Goal: Task Accomplishment & Management: Complete application form

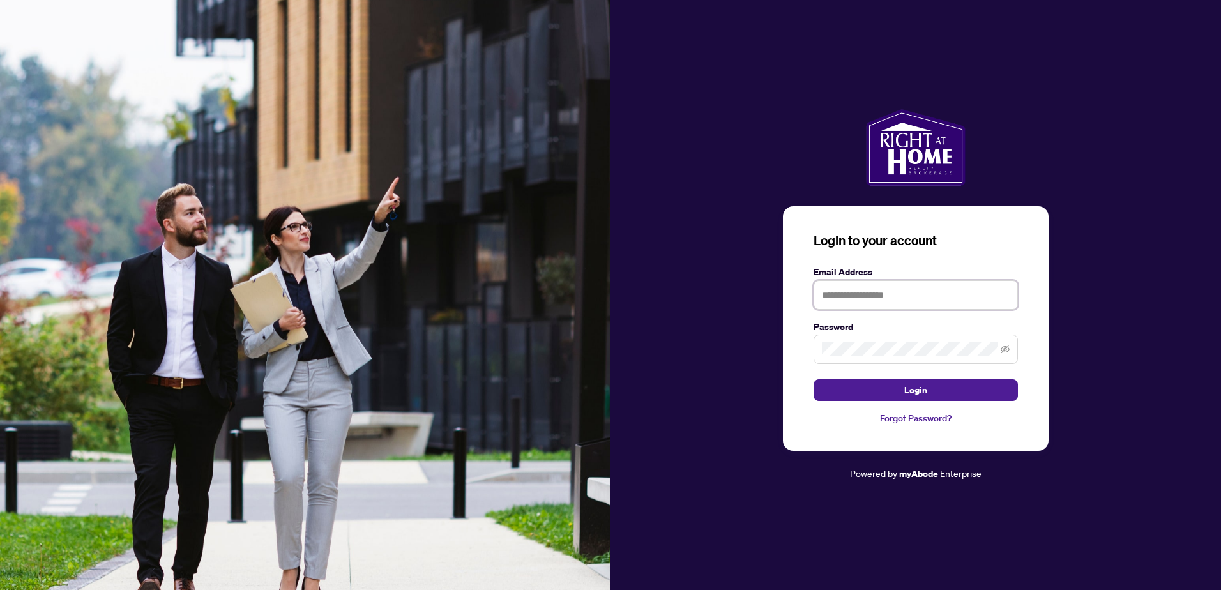
click at [846, 295] on input "text" at bounding box center [916, 294] width 204 height 29
type input "**********"
click at [814, 379] on button "Login" at bounding box center [916, 390] width 204 height 22
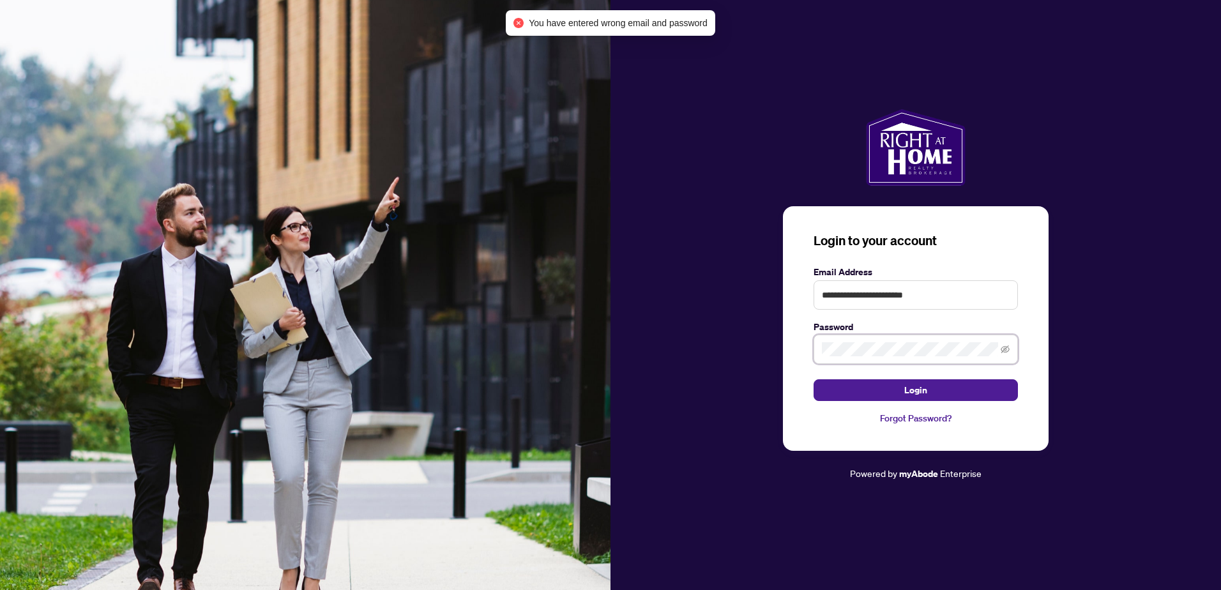
click at [804, 346] on div "**********" at bounding box center [916, 328] width 266 height 245
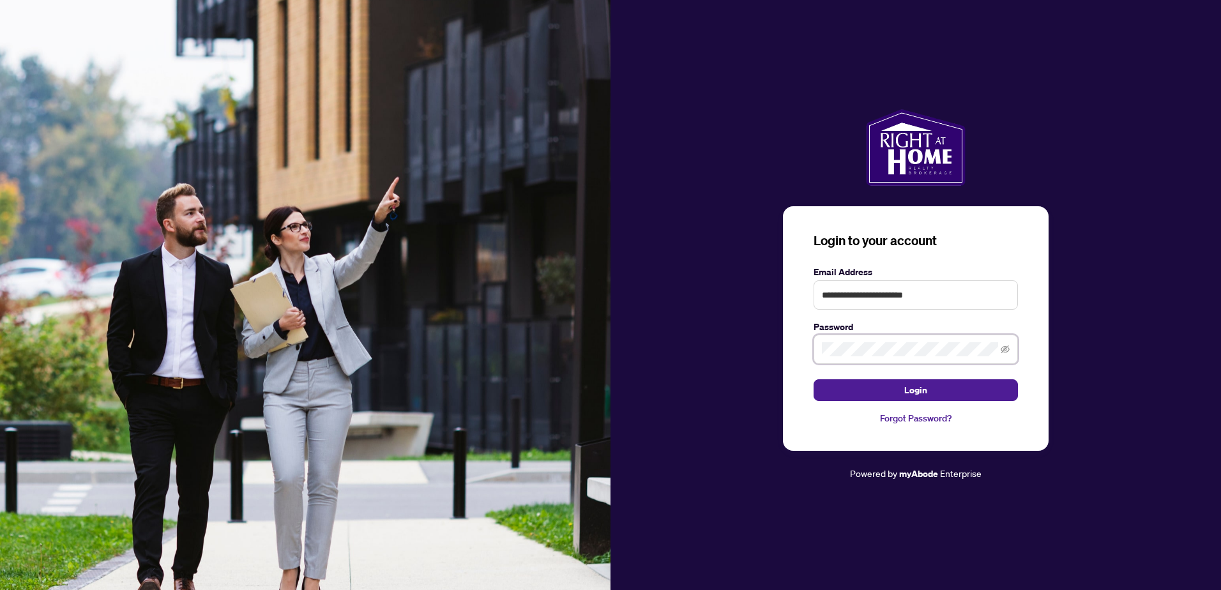
click at [814, 379] on button "Login" at bounding box center [916, 390] width 204 height 22
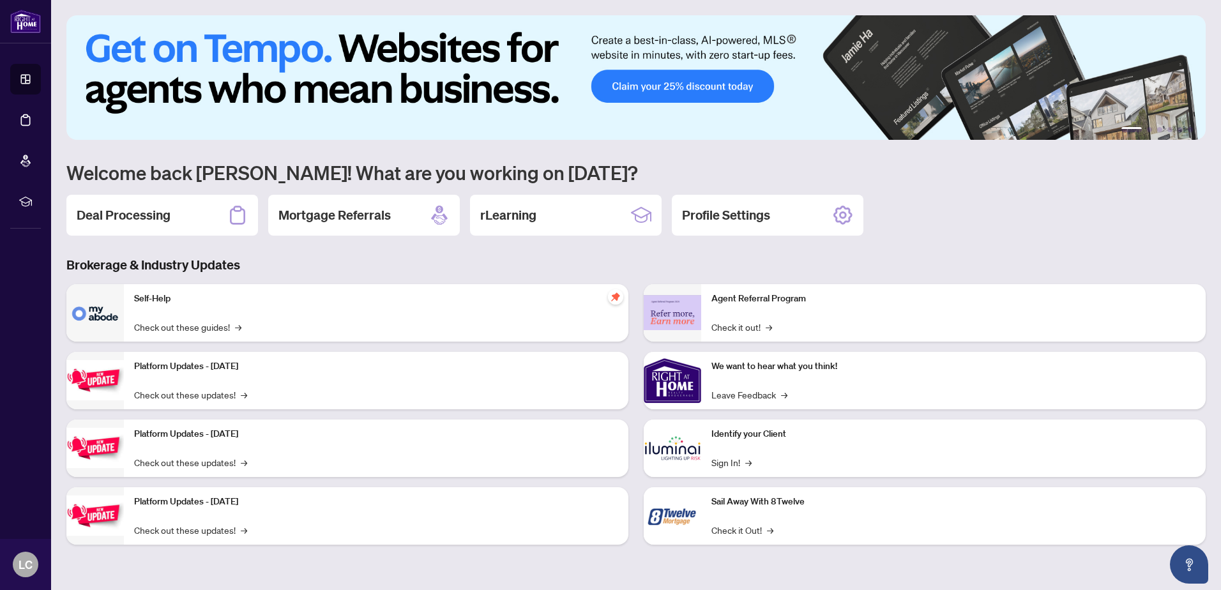
click at [134, 215] on h2 "Deal Processing" at bounding box center [124, 215] width 94 height 18
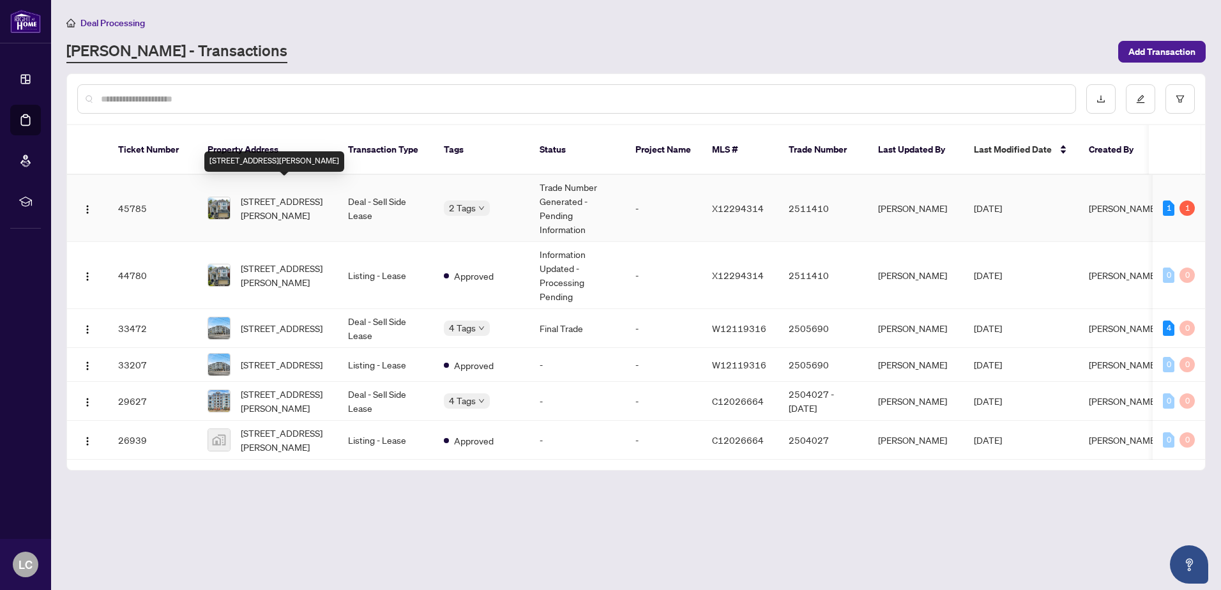
click at [289, 194] on span "[STREET_ADDRESS][PERSON_NAME]" at bounding box center [284, 208] width 87 height 28
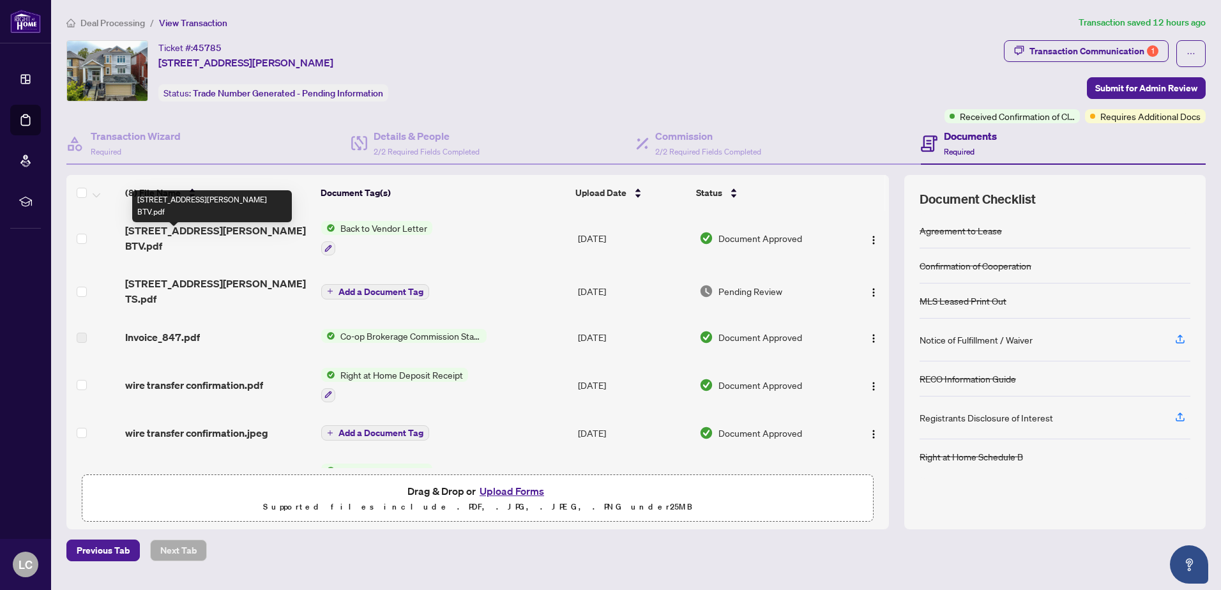
click at [174, 238] on span "[STREET_ADDRESS][PERSON_NAME] BTV.pdf" at bounding box center [218, 238] width 186 height 31
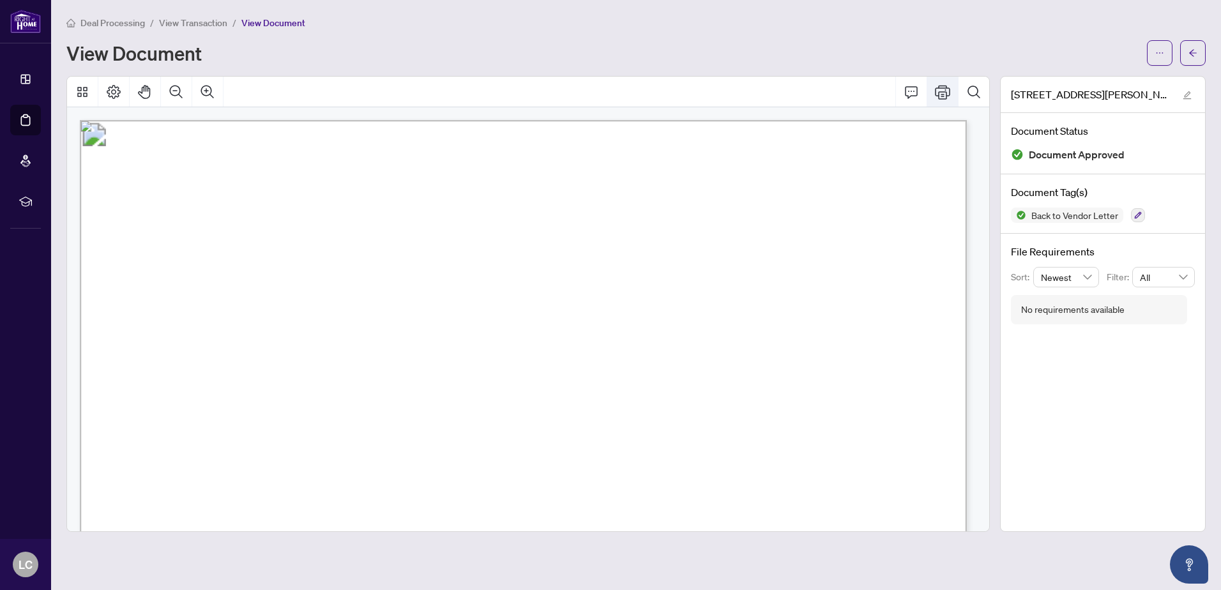
click at [945, 95] on button "Print" at bounding box center [943, 92] width 31 height 31
click at [1187, 56] on button "button" at bounding box center [1193, 53] width 26 height 26
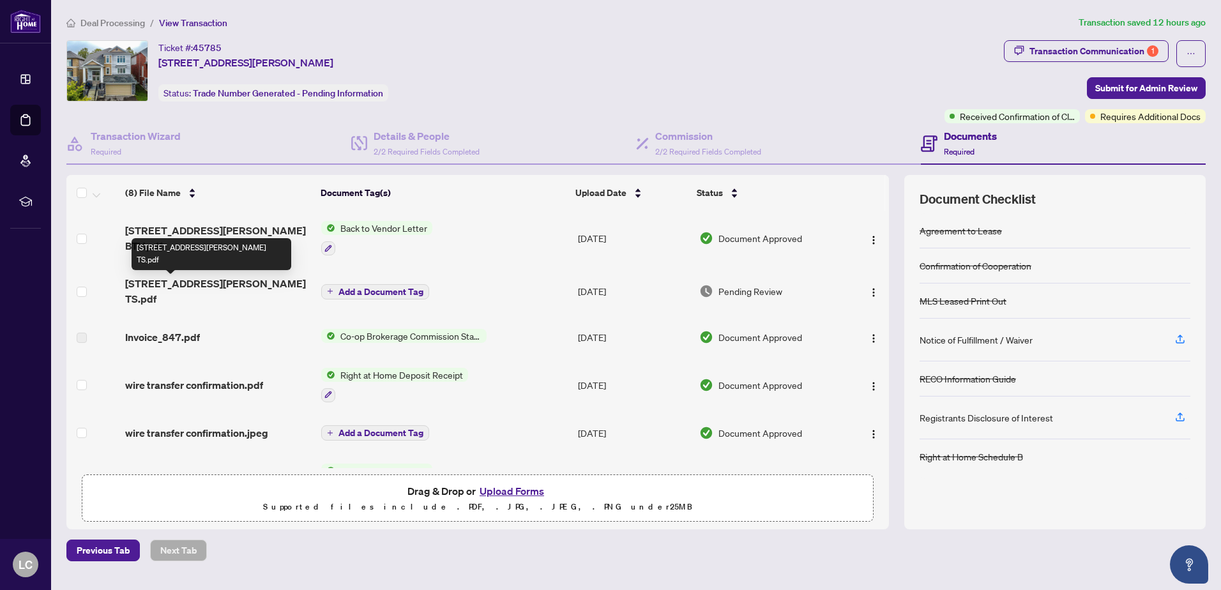
click at [168, 288] on span "[STREET_ADDRESS][PERSON_NAME] TS.pdf" at bounding box center [218, 291] width 186 height 31
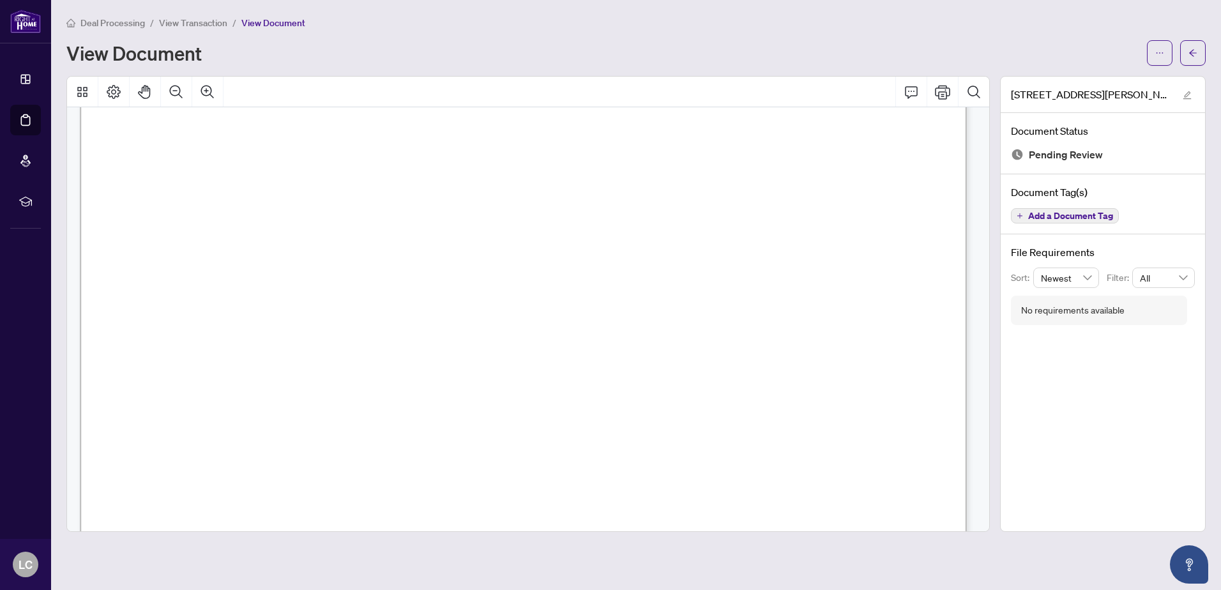
scroll to position [511, 0]
drag, startPoint x: 717, startPoint y: 422, endPoint x: 724, endPoint y: 435, distance: 15.1
drag, startPoint x: 725, startPoint y: 436, endPoint x: 735, endPoint y: 436, distance: 9.6
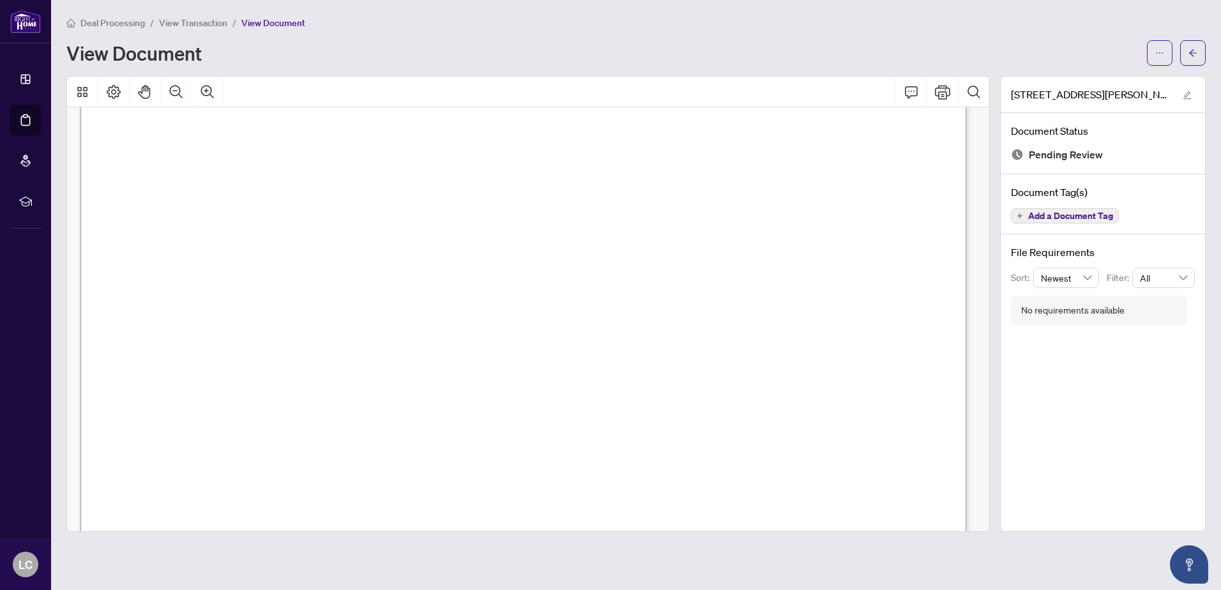
click at [1159, 50] on icon "ellipsis" at bounding box center [1160, 53] width 9 height 9
click at [1101, 81] on span "Download" at bounding box center [1113, 80] width 97 height 14
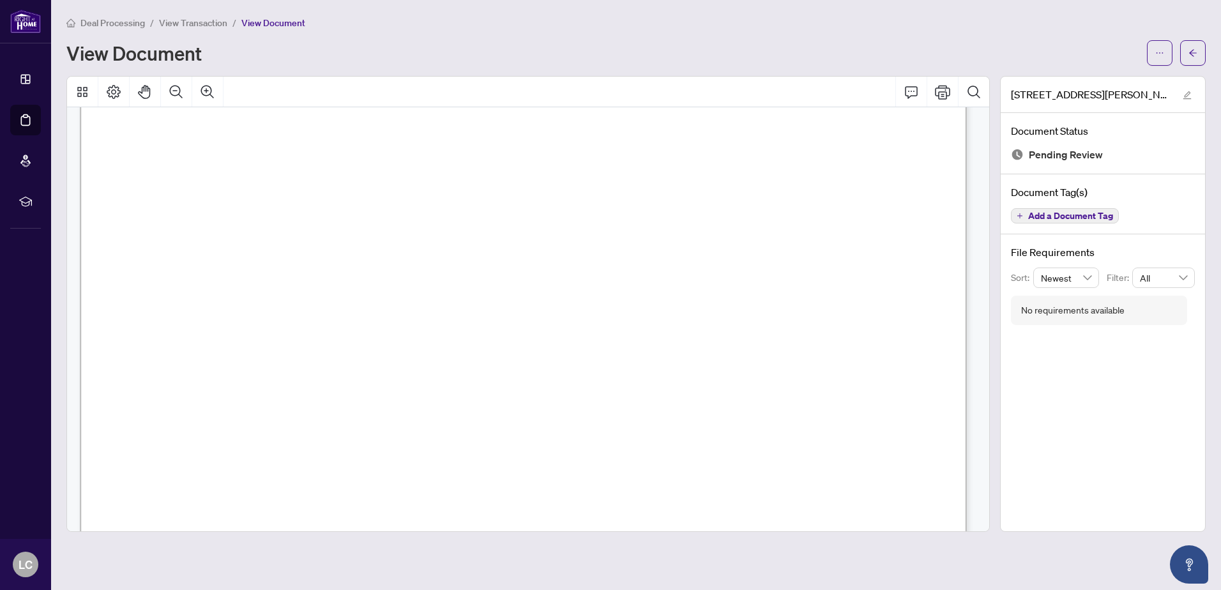
click at [1198, 59] on button "button" at bounding box center [1193, 53] width 26 height 26
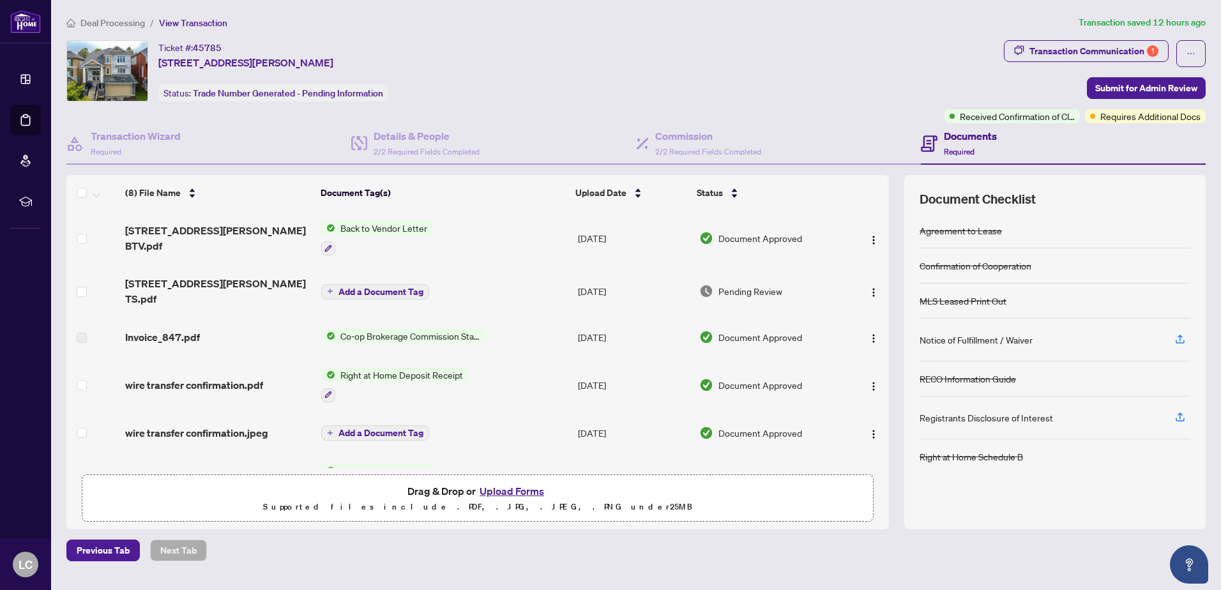
click at [442, 493] on span "Drag & Drop or Upload Forms" at bounding box center [478, 491] width 141 height 17
click at [511, 493] on button "Upload Forms" at bounding box center [512, 491] width 72 height 17
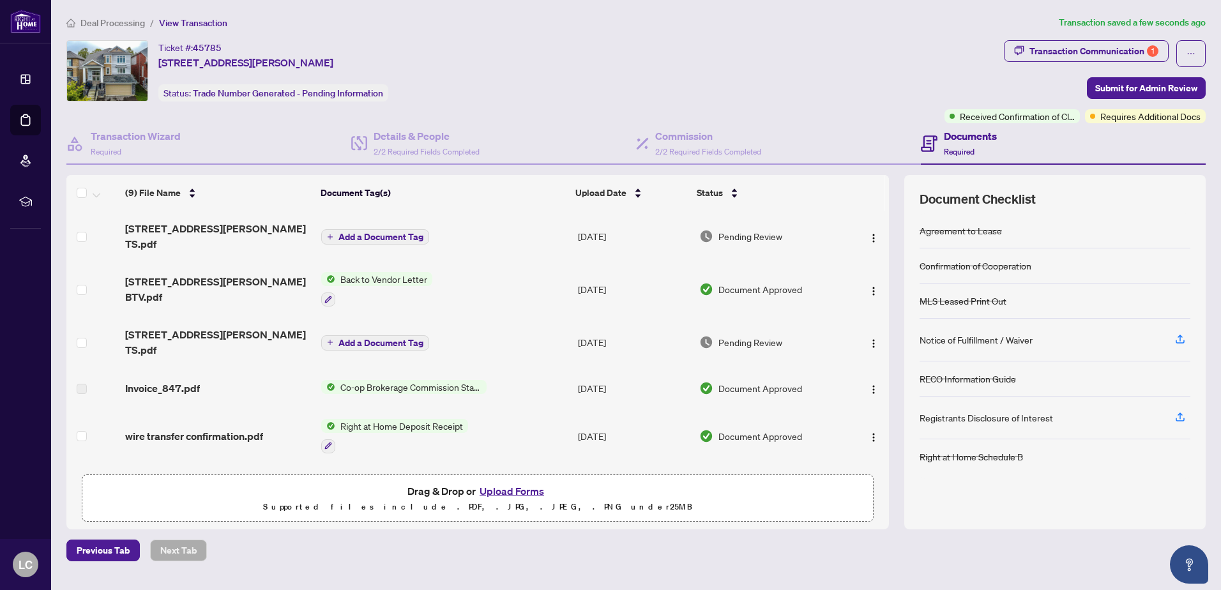
click at [401, 235] on span "Add a Document Tag" at bounding box center [381, 237] width 85 height 9
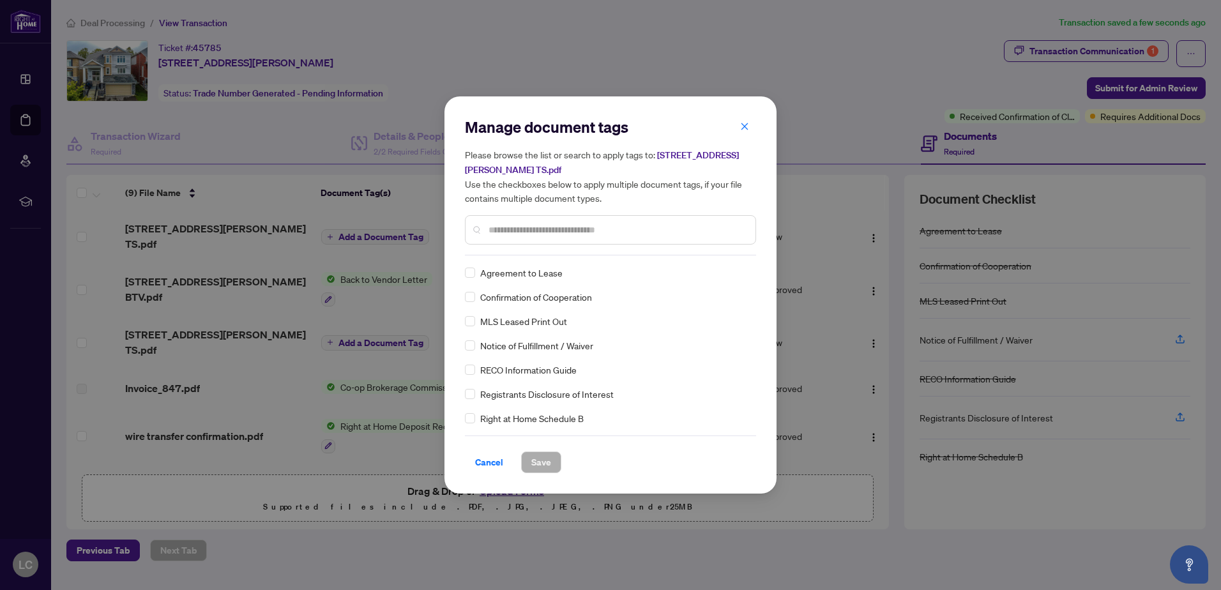
click at [550, 223] on input "text" at bounding box center [617, 230] width 257 height 14
type input "*****"
click at [519, 290] on span "Trade Sheet" at bounding box center [504, 297] width 49 height 14
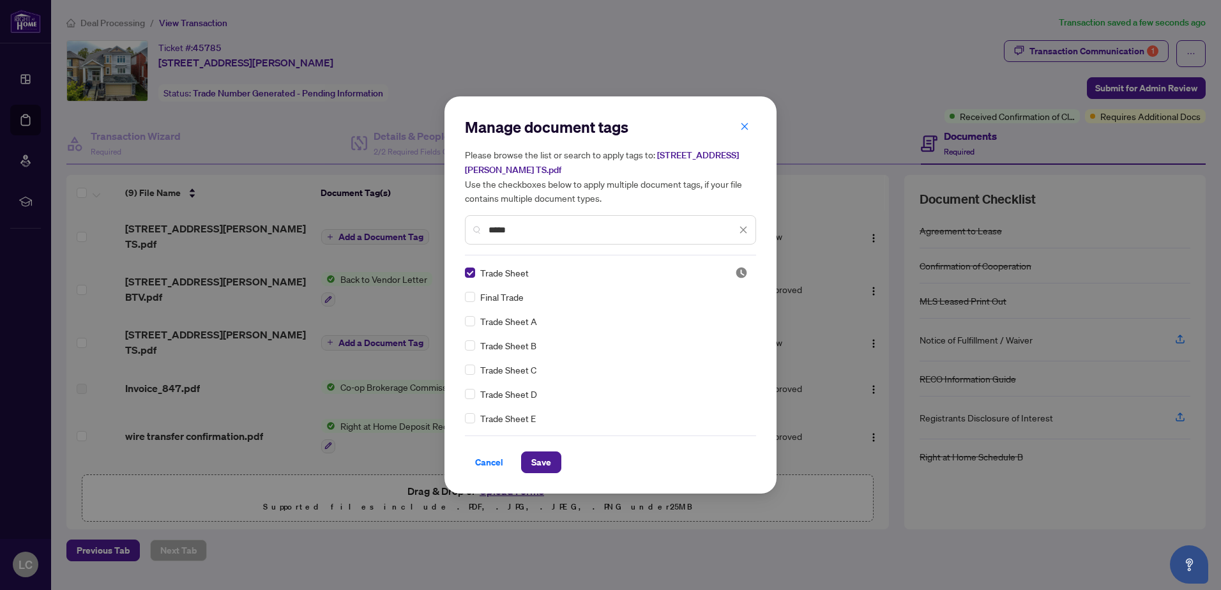
click at [533, 455] on span "Save" at bounding box center [541, 462] width 20 height 20
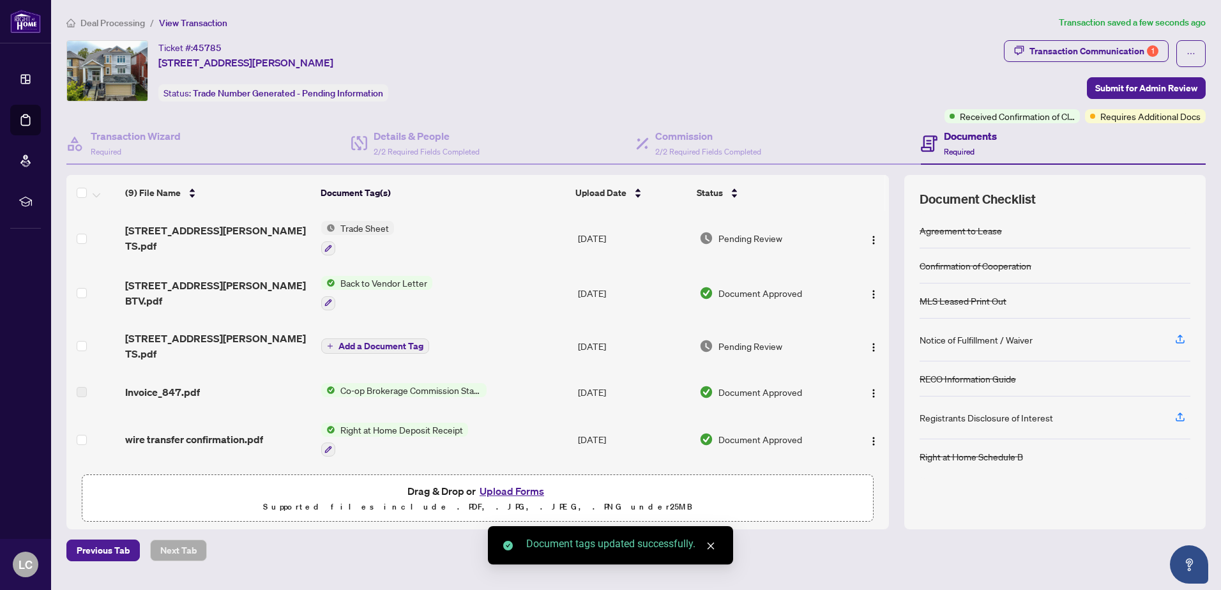
click at [1119, 57] on div "Transaction Communication 1" at bounding box center [1094, 51] width 129 height 20
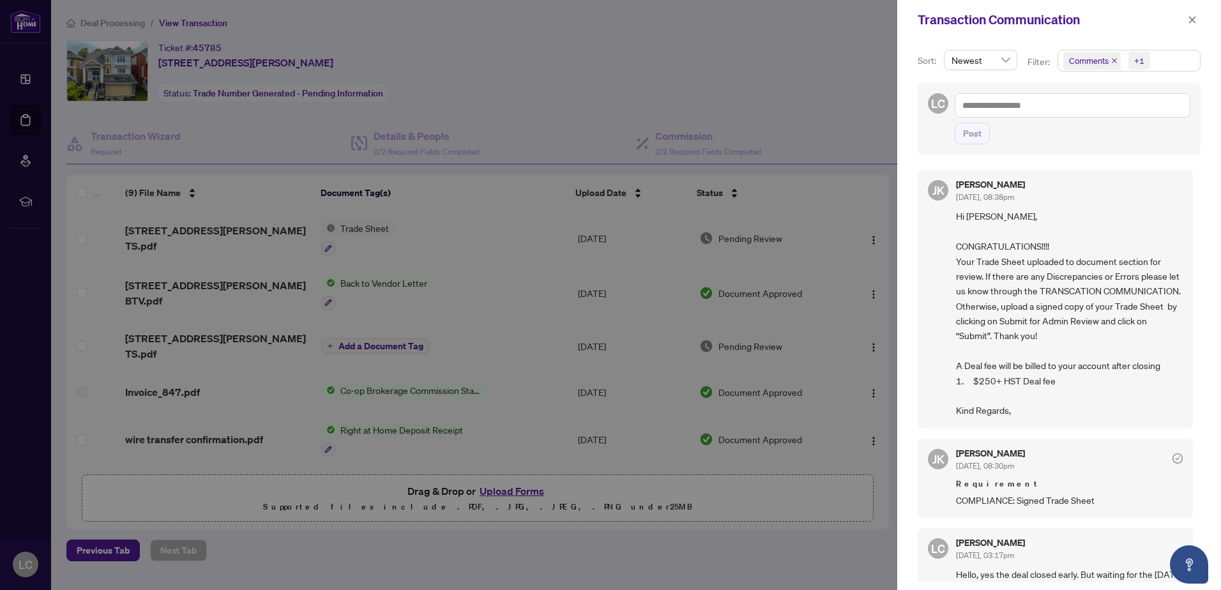
click at [1195, 24] on icon "close" at bounding box center [1192, 19] width 9 height 9
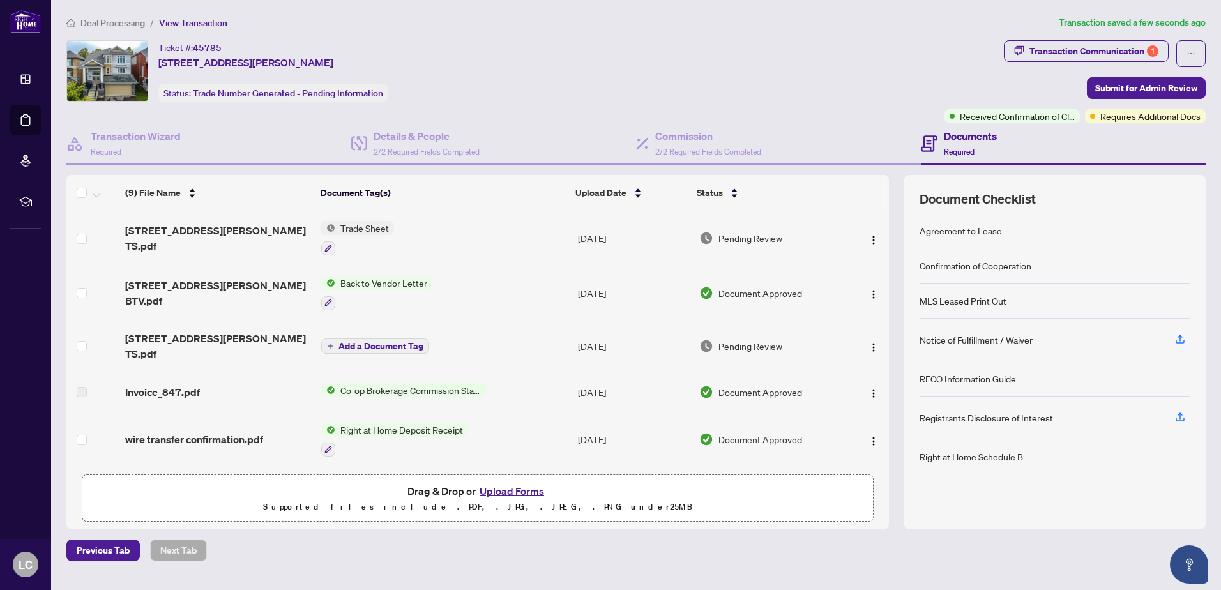
click at [1162, 84] on span "Submit for Admin Review" at bounding box center [1147, 88] width 102 height 20
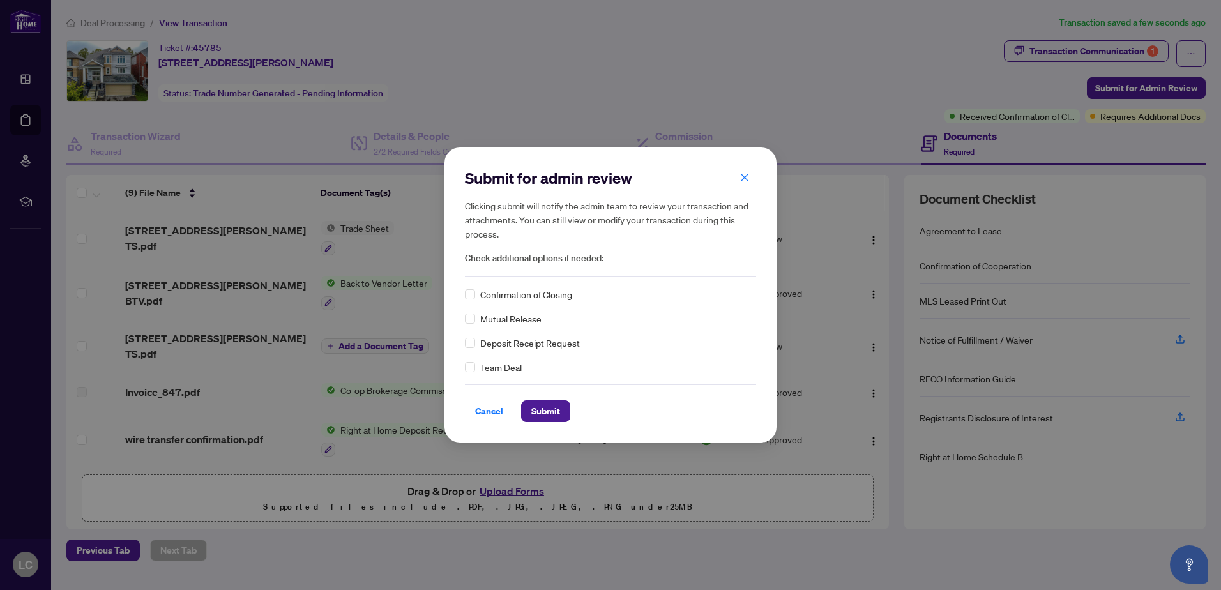
click at [553, 412] on span "Submit" at bounding box center [545, 411] width 29 height 20
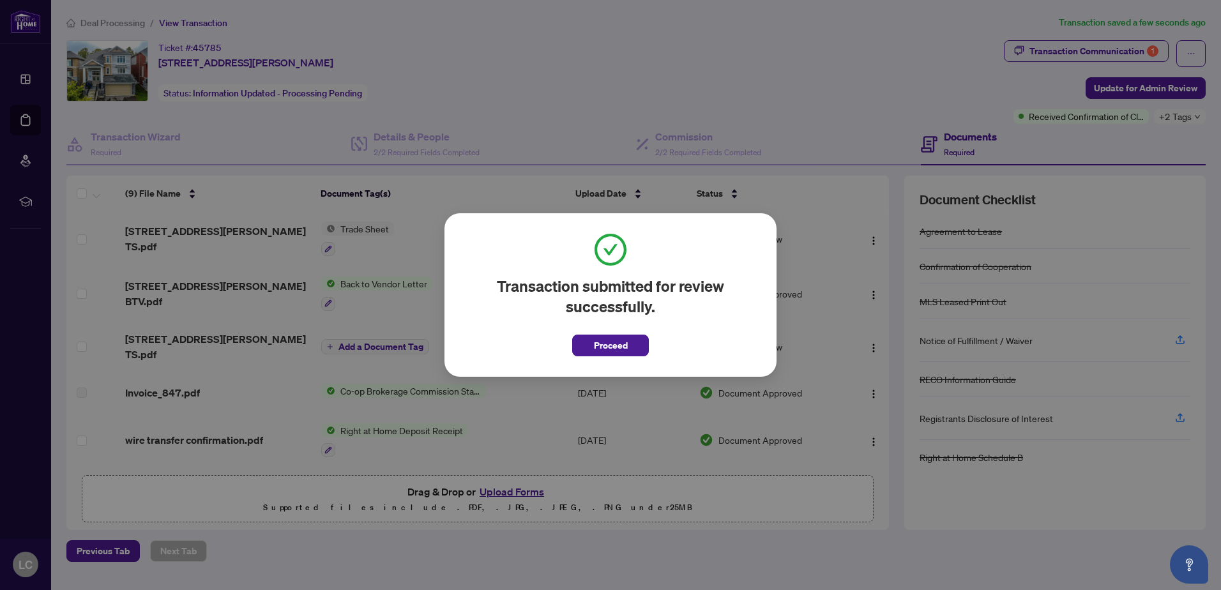
click at [618, 350] on span "Proceed" at bounding box center [611, 345] width 34 height 20
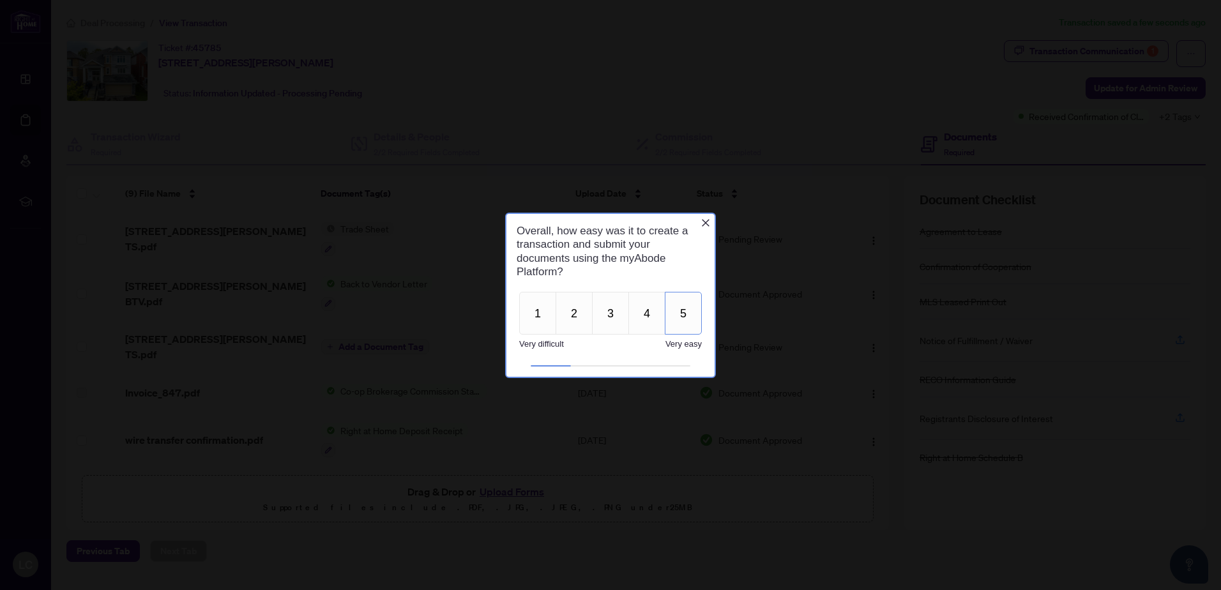
click at [696, 306] on button "5" at bounding box center [683, 312] width 37 height 43
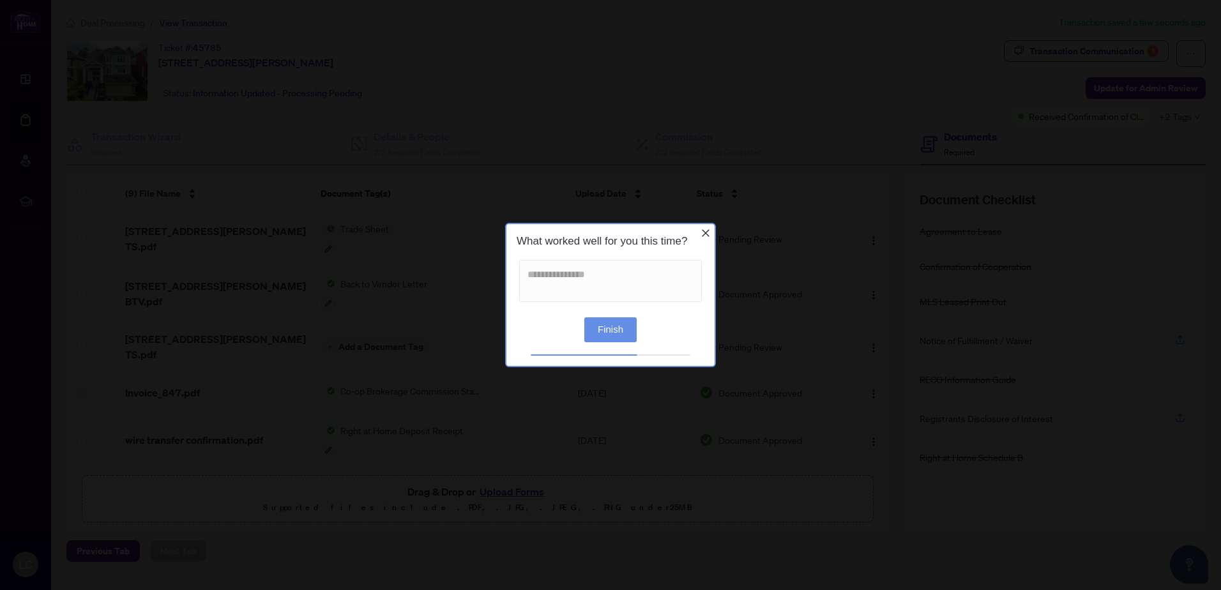
click at [703, 231] on icon "Close button" at bounding box center [706, 234] width 8 height 8
